Goal: Task Accomplishment & Management: Complete application form

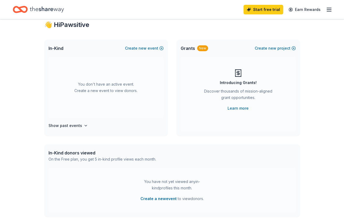
scroll to position [16, 0]
click at [79, 124] on h4 "Show past events" at bounding box center [65, 125] width 34 height 6
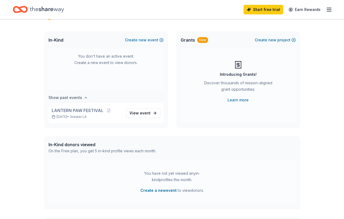
scroll to position [23, 0]
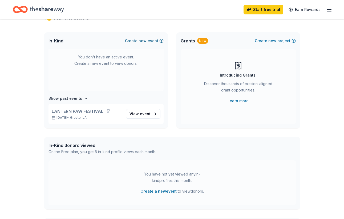
click at [146, 41] on span "new" at bounding box center [143, 41] width 8 height 6
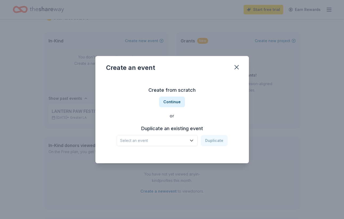
click at [192, 139] on icon "button" at bounding box center [191, 140] width 5 height 5
click at [176, 100] on div "Create from scratch Continue or Duplicate an existing event Select an event Dup…" at bounding box center [172, 115] width 132 height 77
click at [176, 102] on button "Continue" at bounding box center [172, 101] width 26 height 11
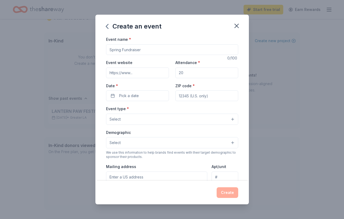
click at [150, 52] on input "Event name *" at bounding box center [172, 49] width 132 height 11
type input "Race for the Rescues 20th Anniversary"
paste input "https://www.racefortherescues.org/home"
type input "https://www.racefortherescues.org/home"
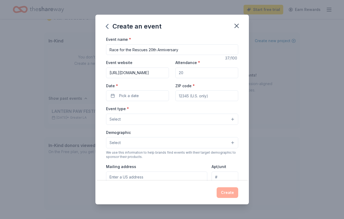
scroll to position [0, 0]
click at [213, 75] on input "Attendance *" at bounding box center [206, 72] width 63 height 11
type input "1000"
click at [149, 96] on button "Pick a date" at bounding box center [137, 95] width 63 height 11
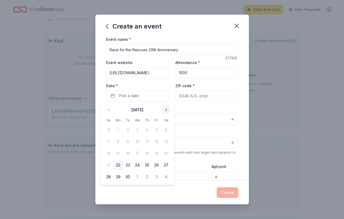
click at [166, 109] on button "Go to next month" at bounding box center [165, 109] width 7 height 7
click at [169, 155] on button "15" at bounding box center [166, 153] width 10 height 10
click at [203, 96] on input "ZIP code *" at bounding box center [206, 95] width 63 height 11
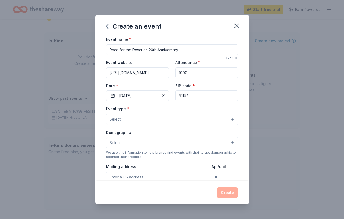
type input "91103"
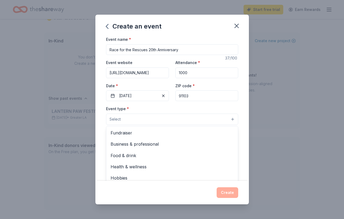
click at [226, 116] on button "Select" at bounding box center [172, 118] width 132 height 11
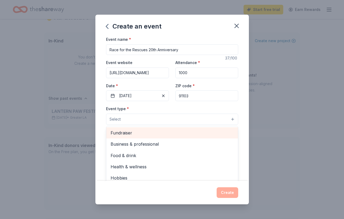
click at [200, 132] on span "Fundraiser" at bounding box center [172, 132] width 123 height 7
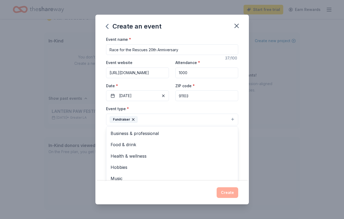
click at [285, 128] on div "Create an event Event name * Race for the Rescues 20th Anniversary 37 /100 Even…" at bounding box center [172, 109] width 344 height 219
click at [231, 119] on button "Fundraiser" at bounding box center [172, 119] width 132 height 12
click at [245, 146] on div "Event name * Race for the Rescues 20th Anniversary 37 /100 Event website https:…" at bounding box center [171, 108] width 153 height 144
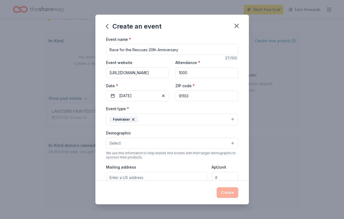
click at [233, 145] on button "Select" at bounding box center [172, 142] width 132 height 11
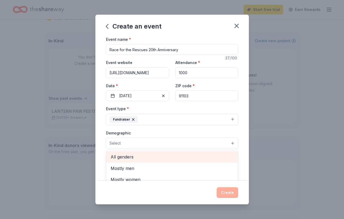
click at [199, 157] on span "All genders" at bounding box center [172, 156] width 123 height 7
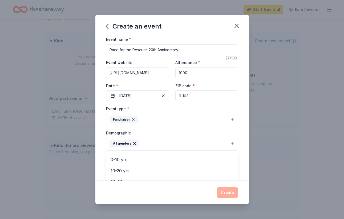
scroll to position [74, 0]
click at [240, 133] on div "Event name * Race for the Rescues 20th Anniversary 37 /100 Event website https:…" at bounding box center [171, 108] width 153 height 144
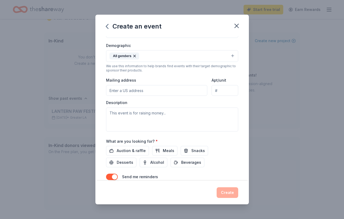
scroll to position [89, 0]
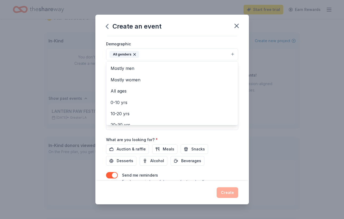
click at [233, 52] on button "All genders" at bounding box center [172, 54] width 132 height 12
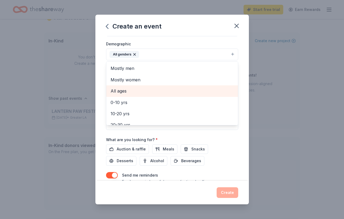
click at [190, 93] on span "All ages" at bounding box center [172, 90] width 123 height 7
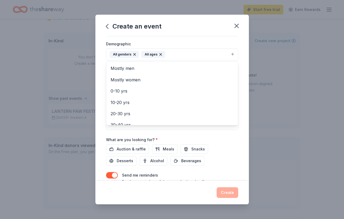
click at [239, 137] on div "Event name * Race for the Rescues 20th Anniversary 37 /100 Event website https:…" at bounding box center [171, 108] width 153 height 144
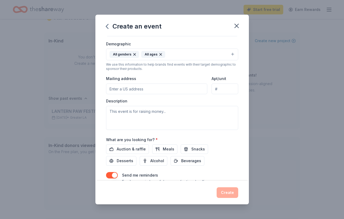
scroll to position [92, 0]
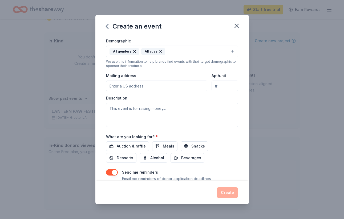
click at [181, 87] on input "Mailing address" at bounding box center [156, 85] width 101 height 11
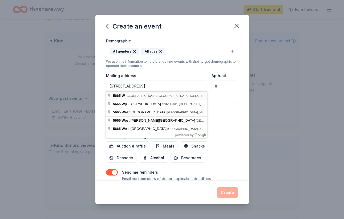
type input "5665 Wilshire Boulevard, Los Angeles, CA, 90036"
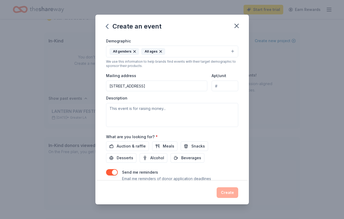
click at [227, 88] on input "Apt/unit" at bounding box center [225, 85] width 26 height 11
type input "1393"
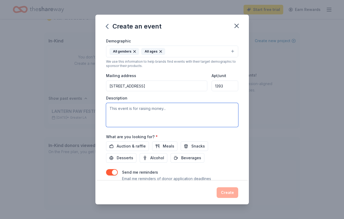
click at [190, 112] on textarea at bounding box center [172, 115] width 132 height 24
type textarea "F"
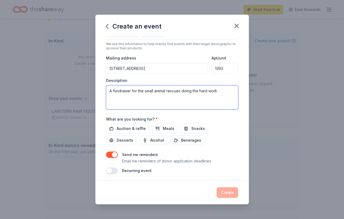
scroll to position [111, 0]
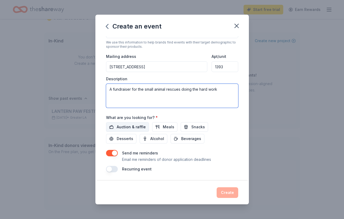
type textarea "A fundraiser for the small animal rescues doing the hard work"
click at [123, 127] on span "Auction & raffle" at bounding box center [131, 127] width 29 height 6
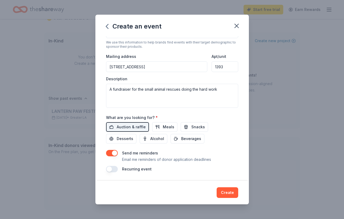
click at [113, 169] on button "button" at bounding box center [112, 169] width 12 height 6
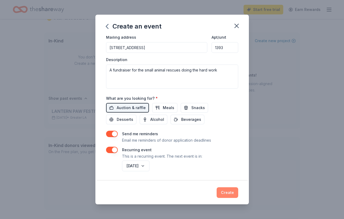
click at [224, 192] on button "Create" at bounding box center [228, 192] width 22 height 11
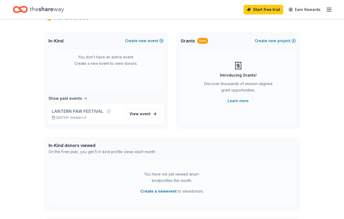
scroll to position [0, 0]
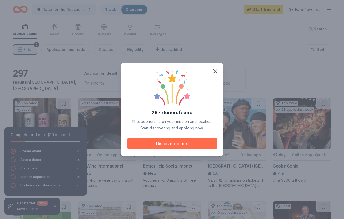
click at [207, 144] on button "Discover donors" at bounding box center [172, 143] width 90 height 12
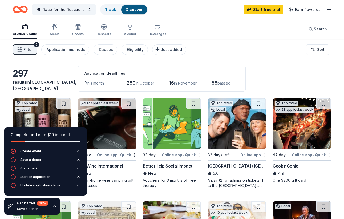
click at [284, 72] on div "297 results in Pasadena, CA Application deadlines 1 this month 280 in October 1…" at bounding box center [172, 79] width 318 height 26
click at [54, 207] on icon "button" at bounding box center [54, 206] width 4 height 4
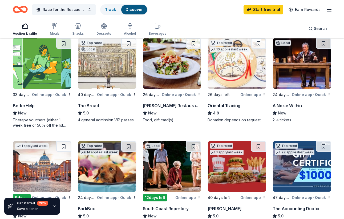
scroll to position [164, 0]
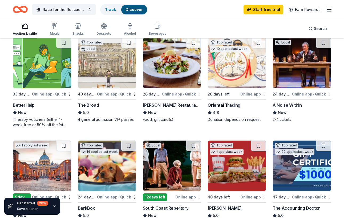
click at [114, 119] on div "4 general admission VIP passes" at bounding box center [107, 119] width 59 height 5
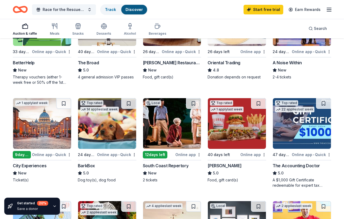
scroll to position [206, 0]
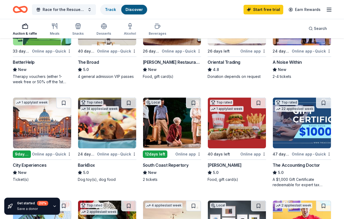
click at [108, 147] on img at bounding box center [107, 122] width 58 height 51
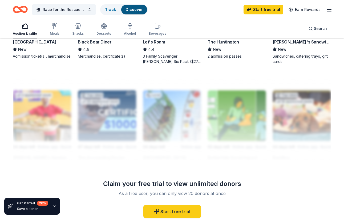
scroll to position [448, 0]
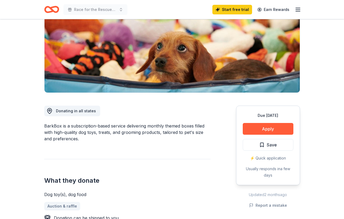
scroll to position [70, 0]
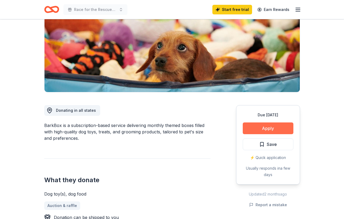
click at [286, 126] on button "Apply" at bounding box center [268, 128] width 51 height 12
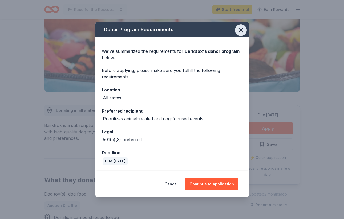
click at [241, 32] on icon "button" at bounding box center [240, 29] width 7 height 7
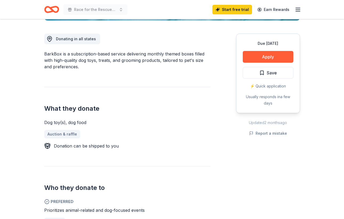
scroll to position [83, 0]
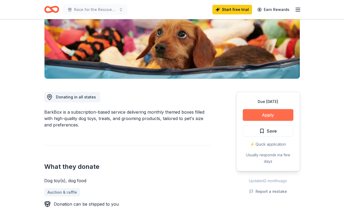
click at [282, 115] on button "Apply" at bounding box center [268, 115] width 51 height 12
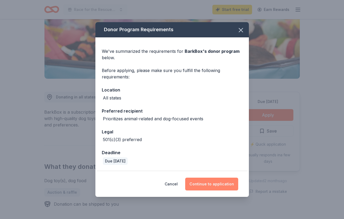
click at [217, 188] on button "Continue to application" at bounding box center [211, 183] width 53 height 13
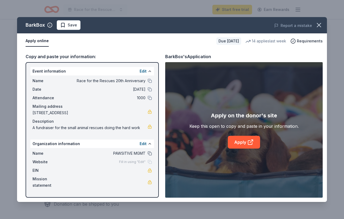
click at [150, 153] on button at bounding box center [150, 153] width 4 height 4
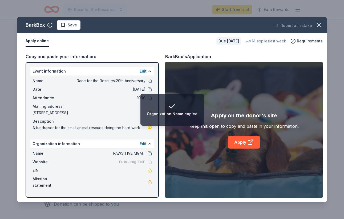
click at [150, 153] on button at bounding box center [150, 153] width 4 height 4
click at [144, 144] on button "Edit" at bounding box center [143, 143] width 7 height 6
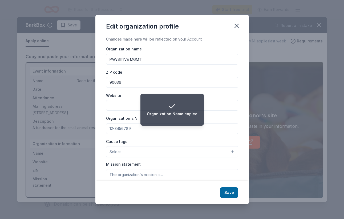
click at [155, 60] on input "PAWSITIVE MGMT" at bounding box center [172, 59] width 132 height 11
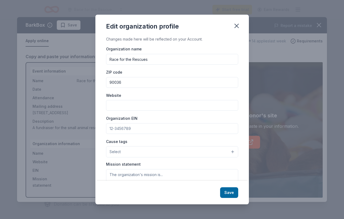
type input "Race for the Rescues"
click at [235, 22] on button "button" at bounding box center [237, 26] width 12 height 12
click at [238, 28] on icon "button" at bounding box center [236, 25] width 7 height 7
